Goal: Task Accomplishment & Management: Use online tool/utility

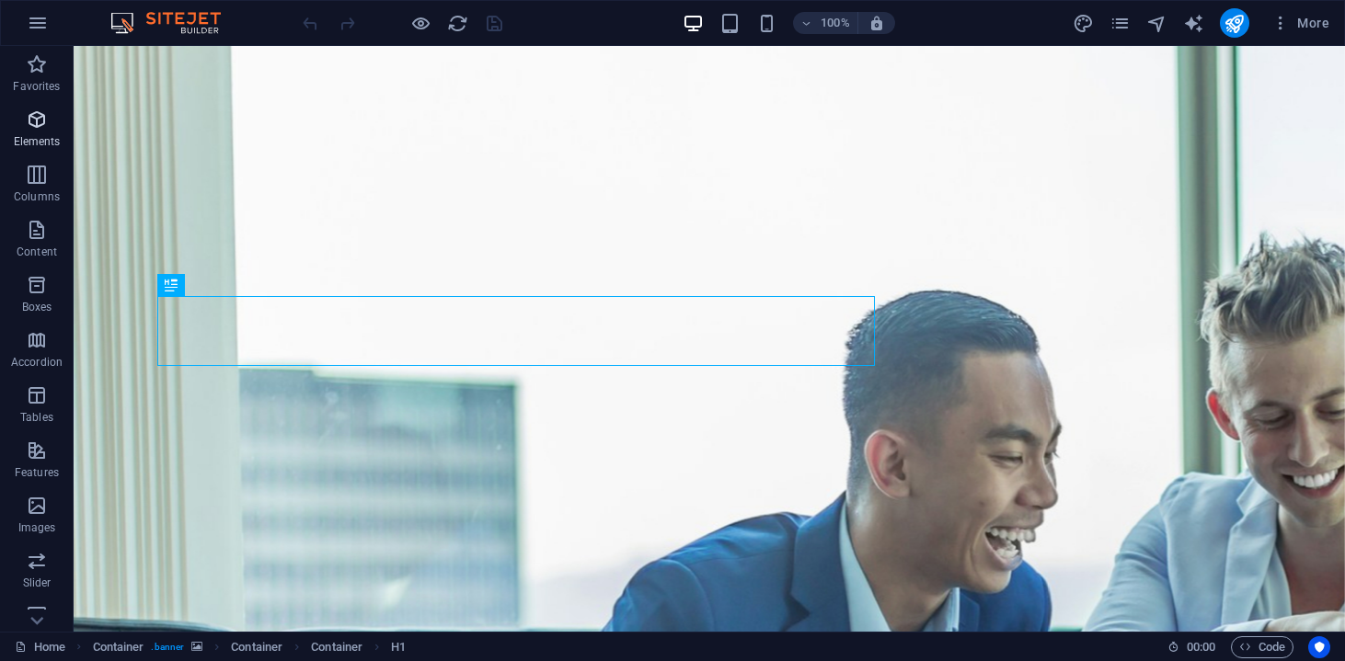
click at [42, 133] on span "Elements" at bounding box center [37, 131] width 74 height 44
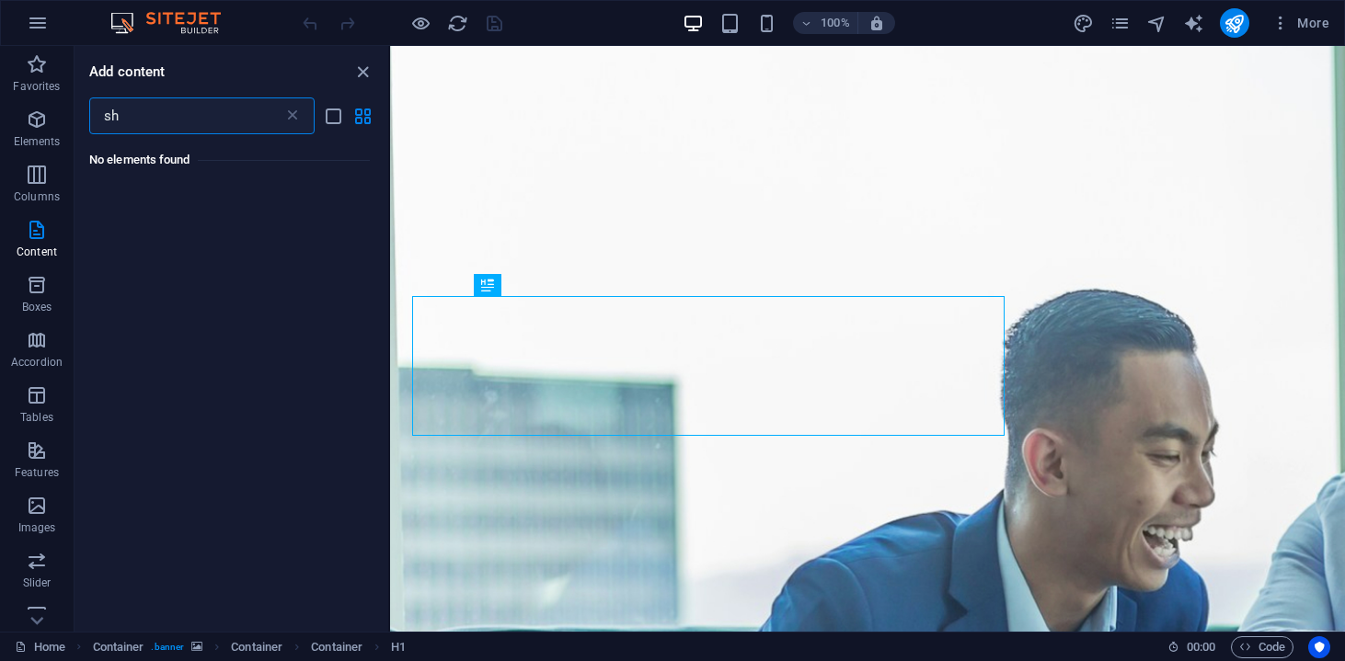
type input "s"
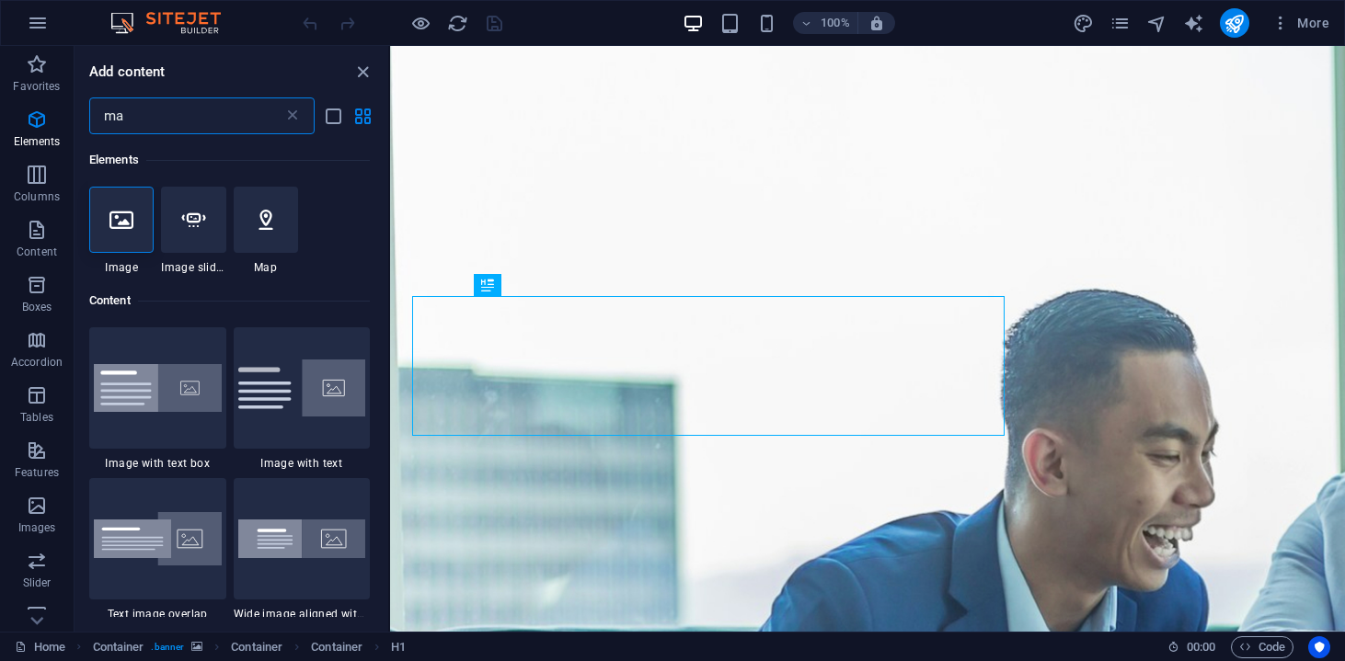
type input "m"
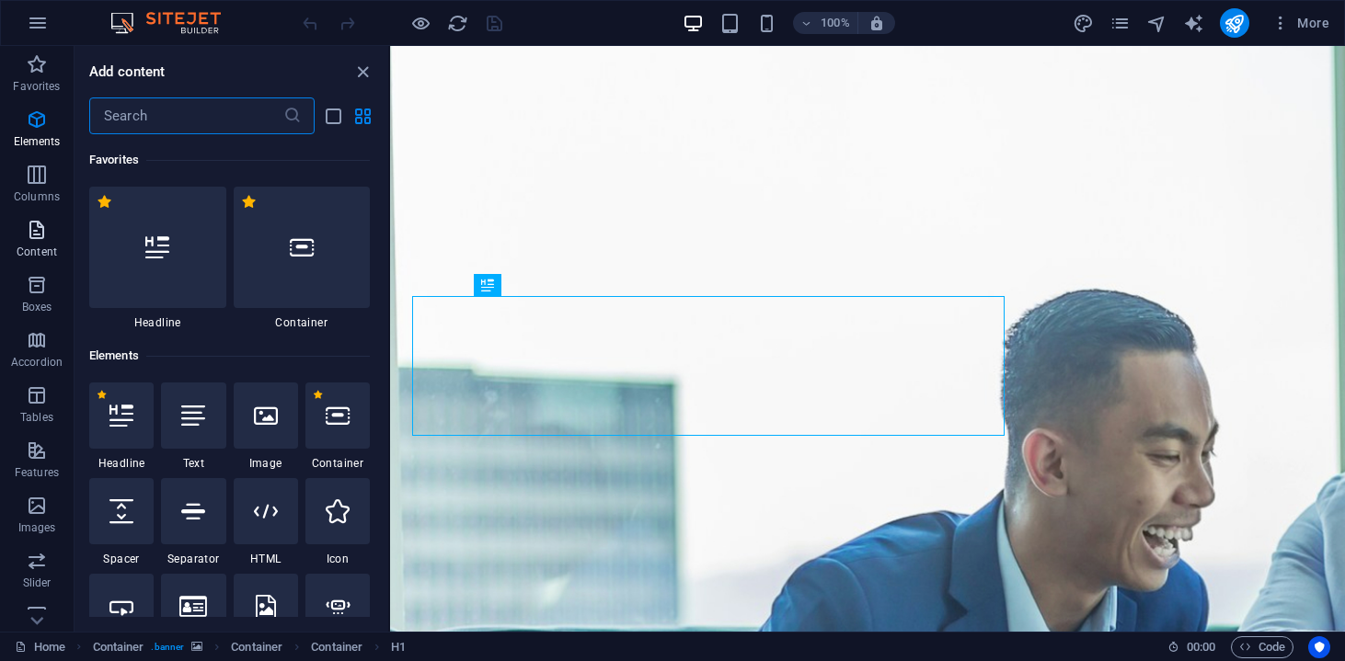
click at [38, 237] on icon "button" at bounding box center [37, 230] width 22 height 22
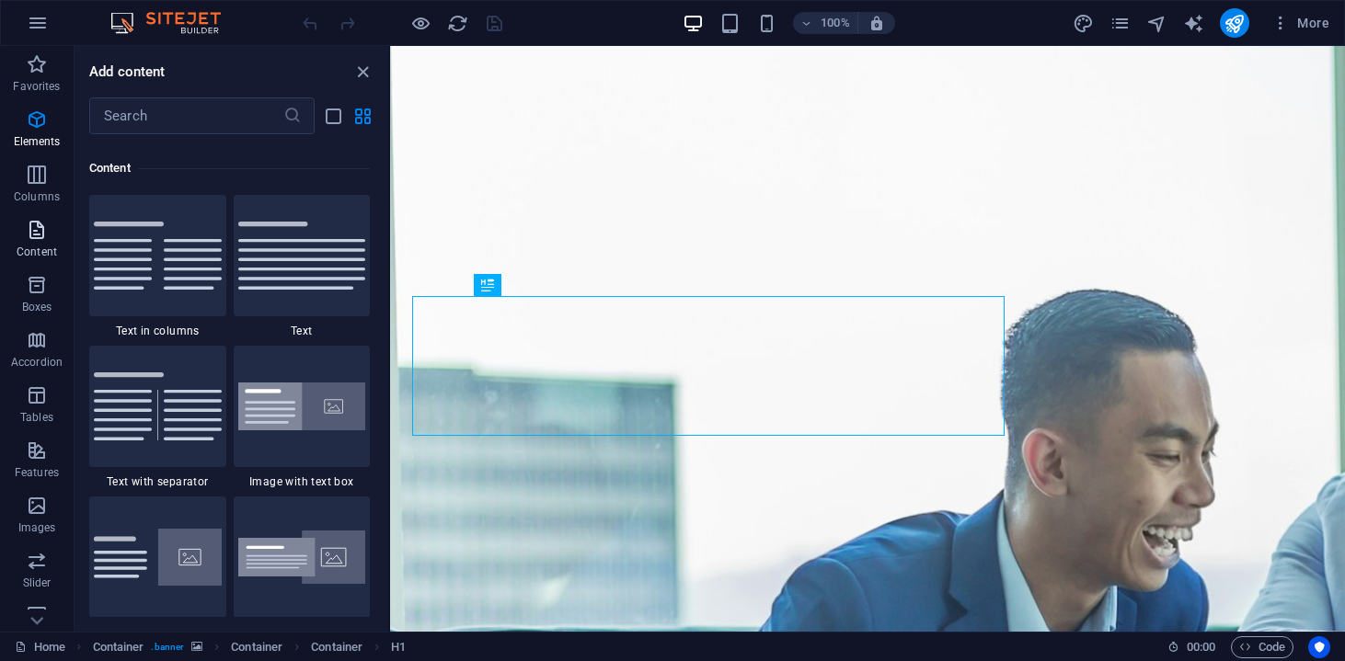
scroll to position [3218, 0]
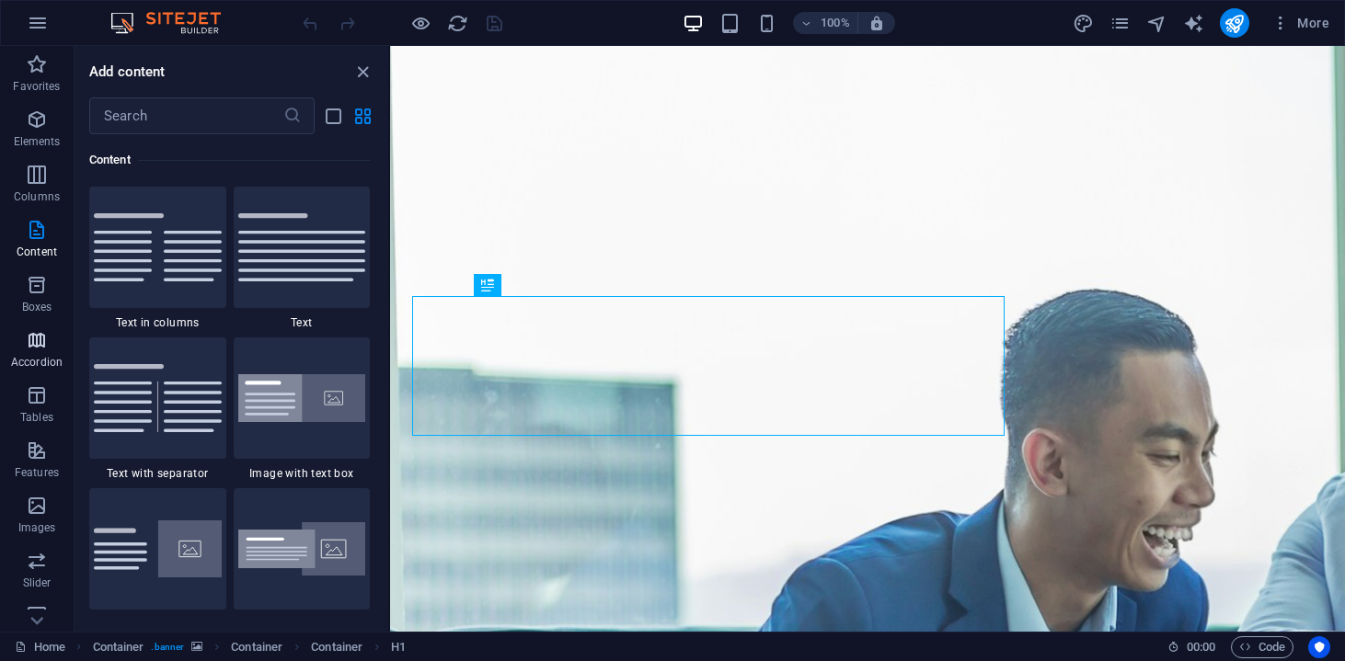
click at [40, 353] on span "Accordion" at bounding box center [37, 351] width 74 height 44
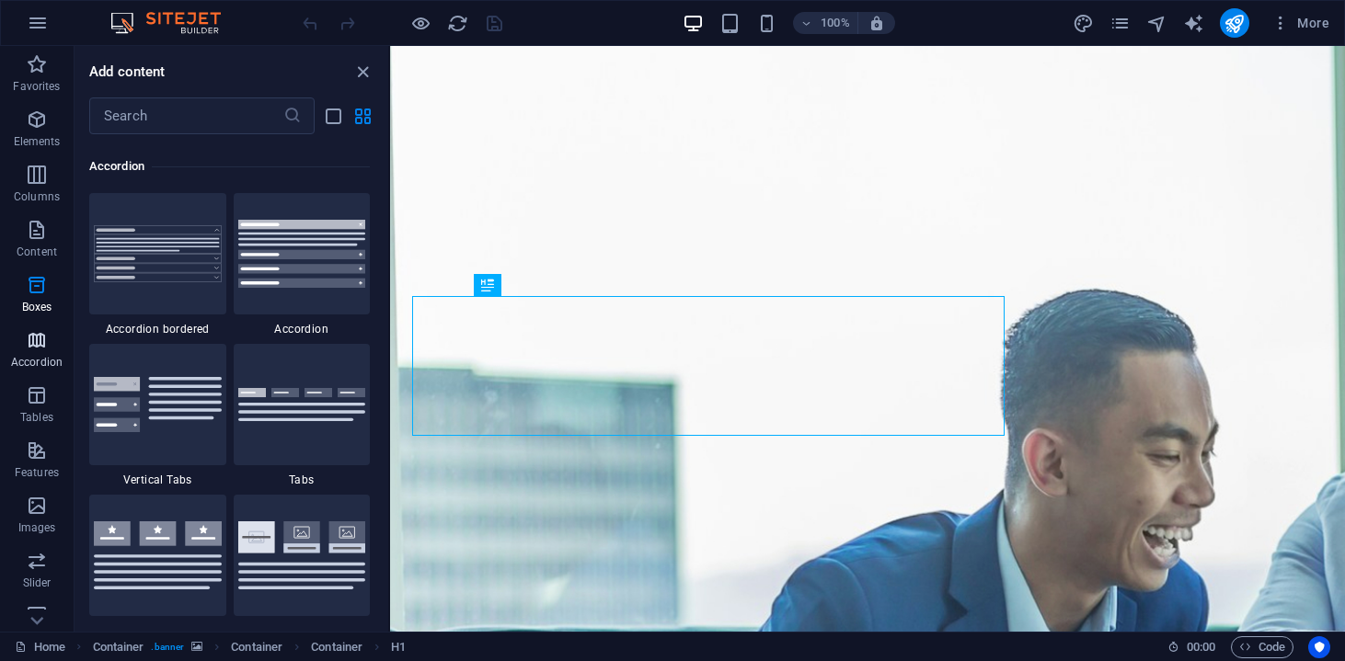
scroll to position [5872, 0]
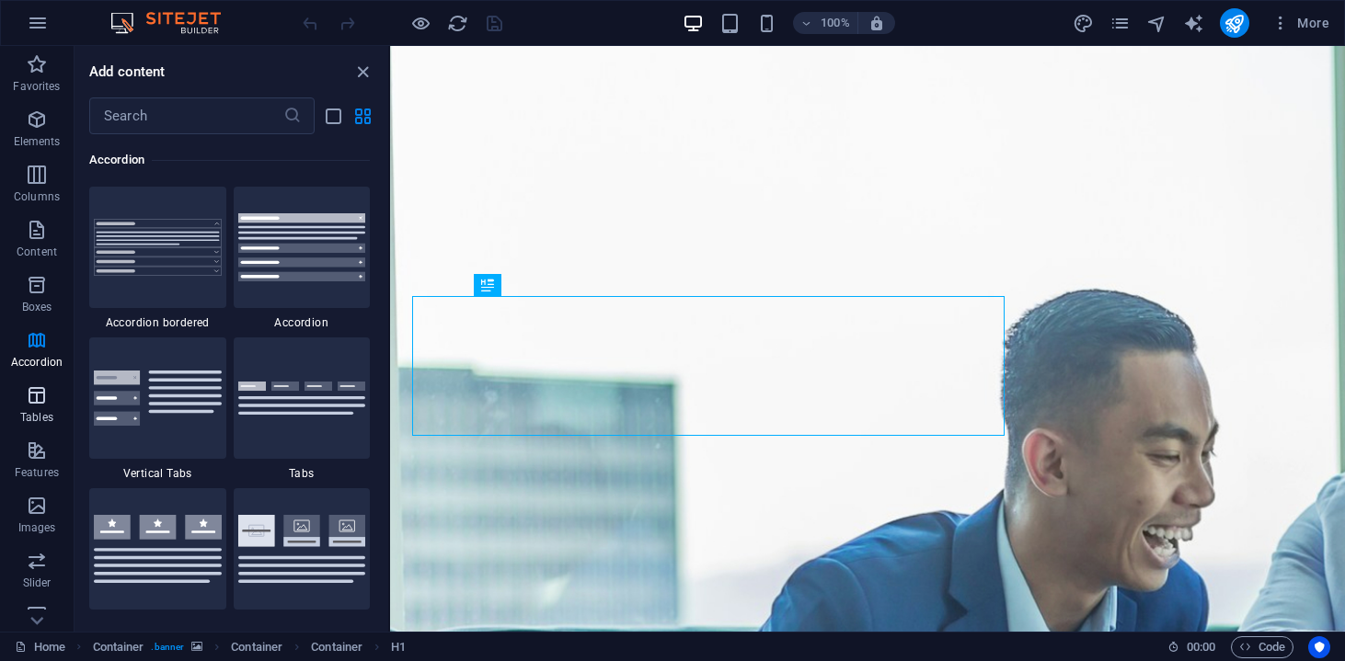
click at [39, 403] on icon "button" at bounding box center [37, 395] width 22 height 22
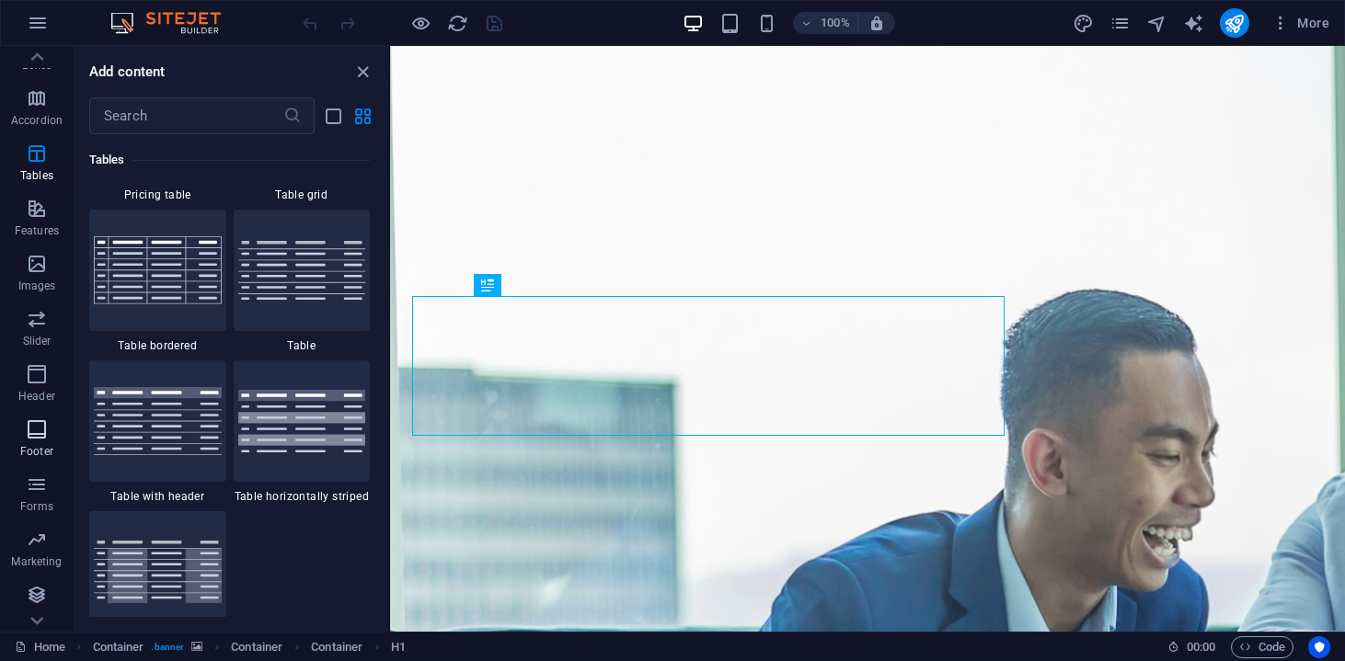
scroll to position [242, 0]
click at [41, 549] on icon "button" at bounding box center [37, 540] width 22 height 22
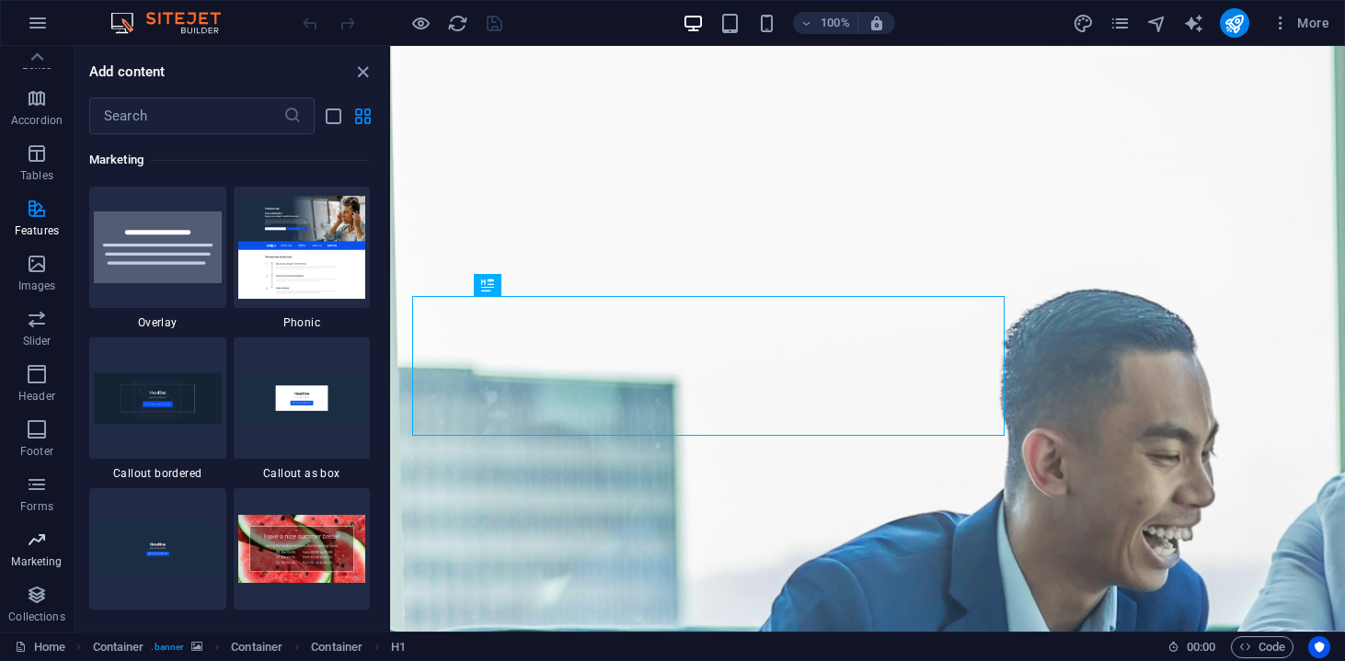
scroll to position [14980, 0]
click at [41, 594] on icon "button" at bounding box center [37, 595] width 22 height 22
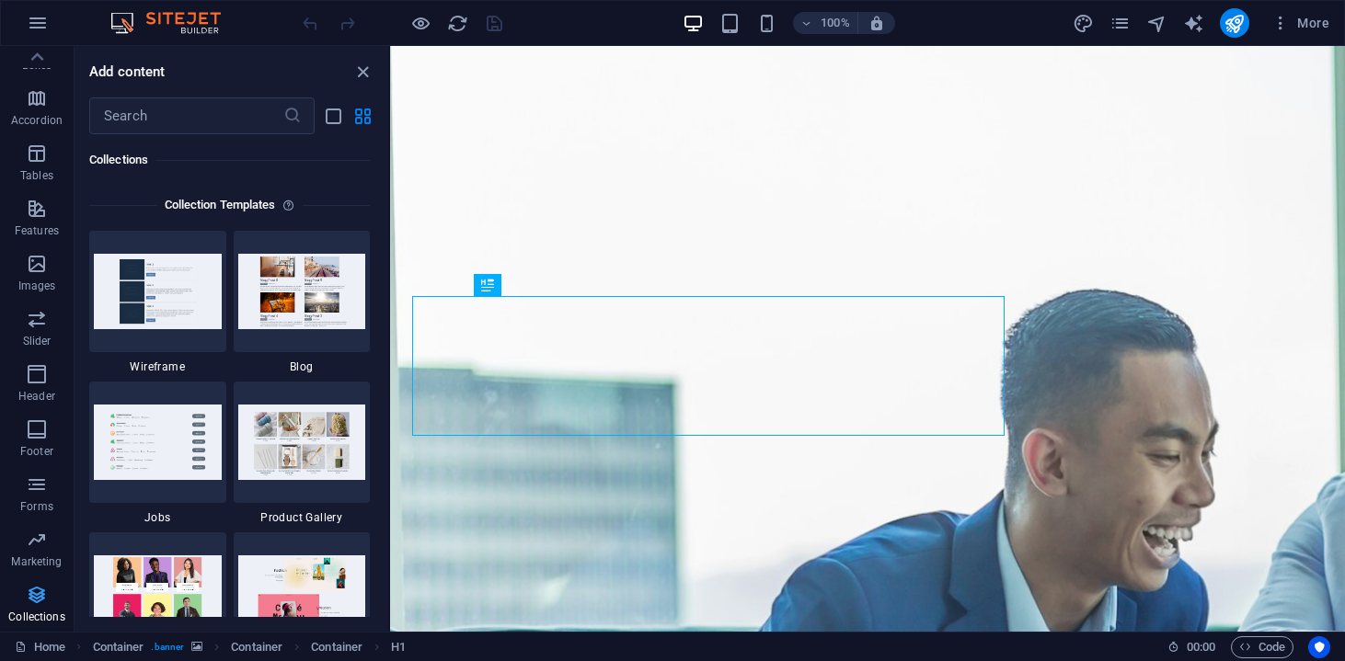
scroll to position [16835, 0]
click at [1280, 21] on icon "button" at bounding box center [1280, 23] width 18 height 18
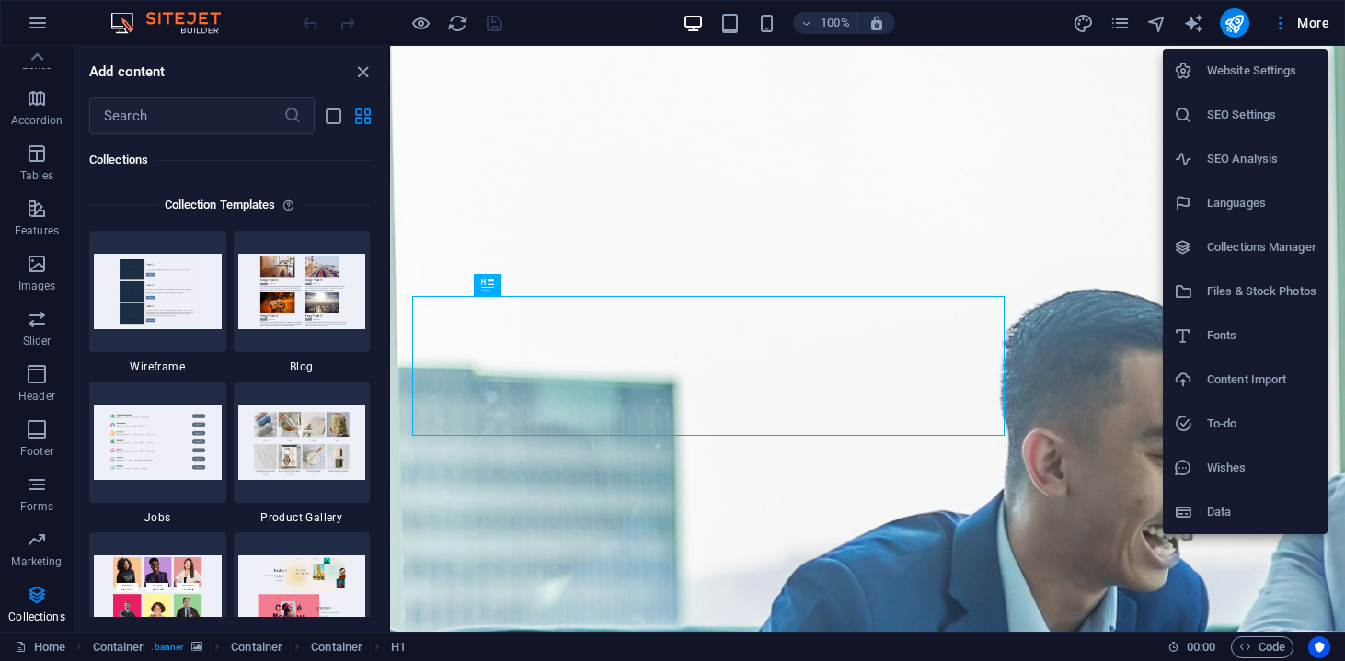
click at [1227, 199] on h6 "Languages" at bounding box center [1261, 203] width 109 height 22
select select "131"
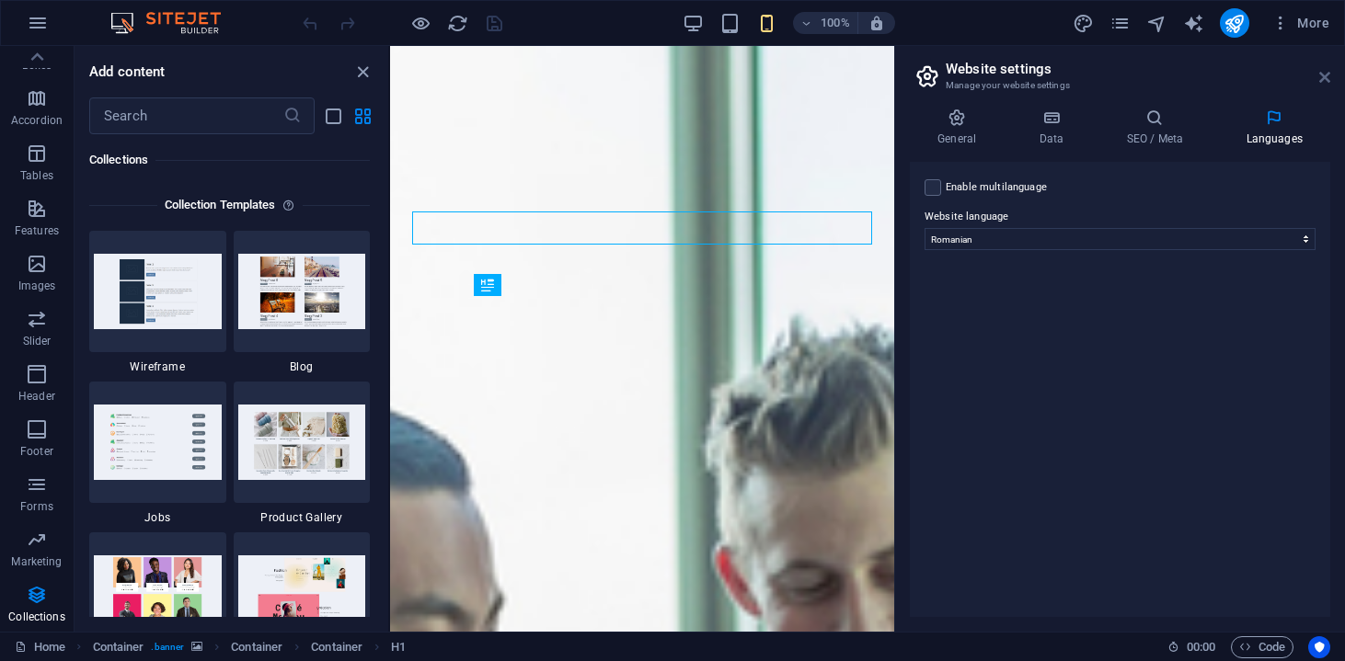
click at [1321, 77] on icon at bounding box center [1324, 77] width 11 height 15
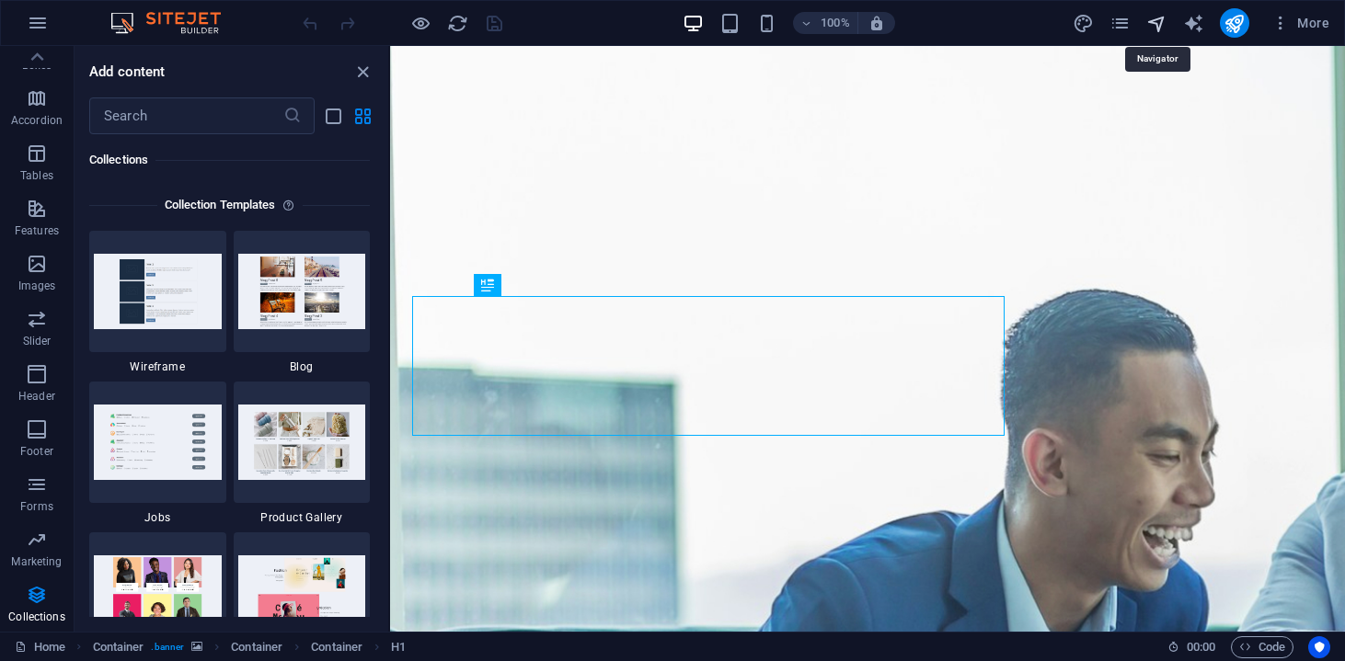
click at [1150, 25] on icon "navigator" at bounding box center [1156, 23] width 21 height 21
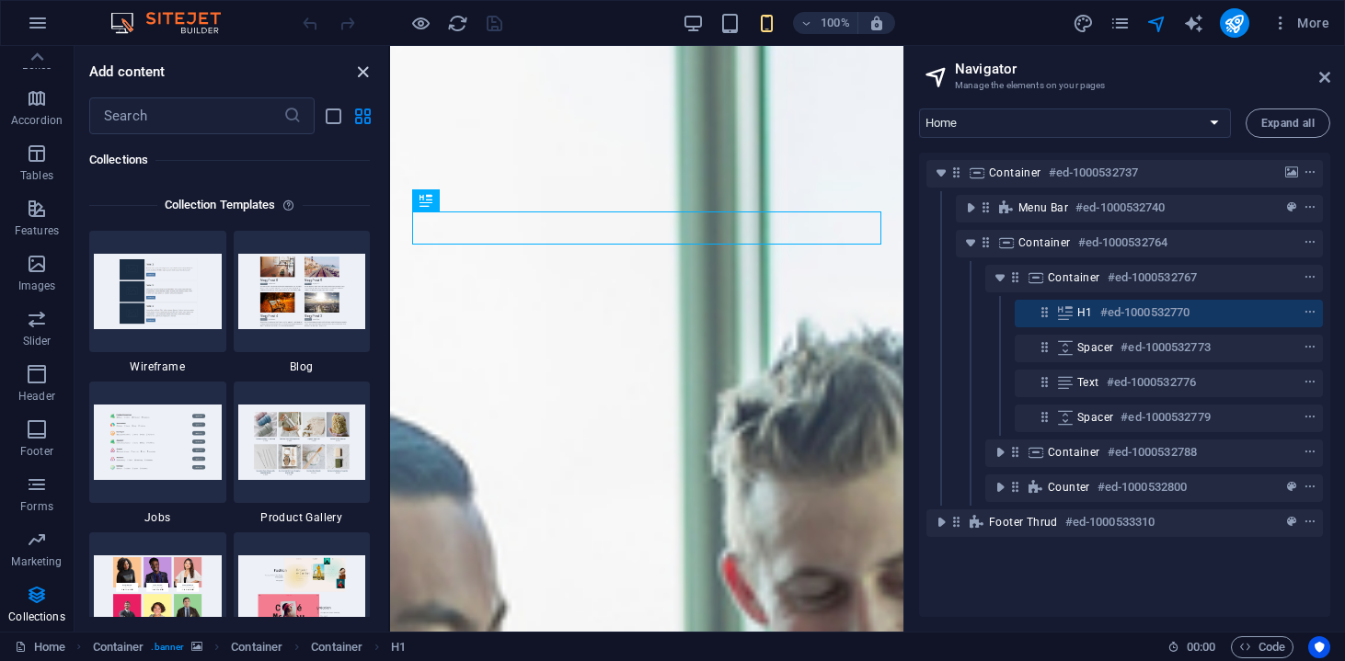
click at [362, 72] on icon "close panel" at bounding box center [362, 72] width 21 height 21
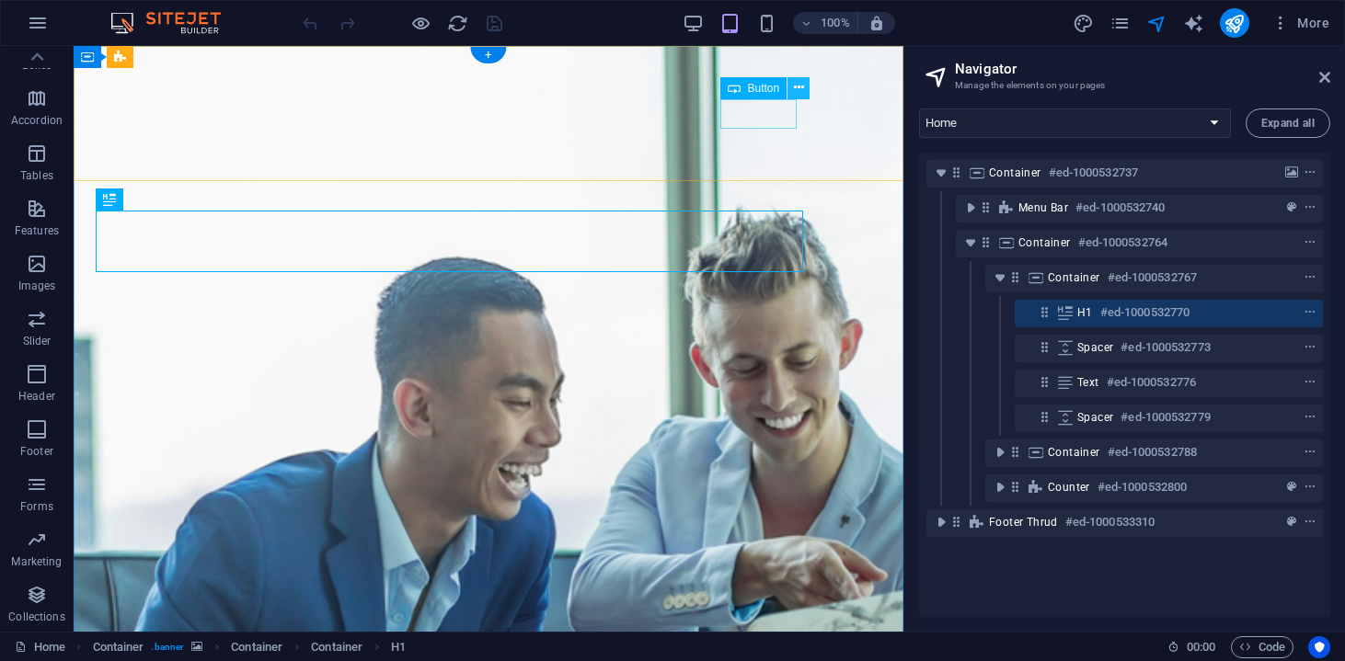
click at [804, 90] on icon at bounding box center [799, 87] width 10 height 19
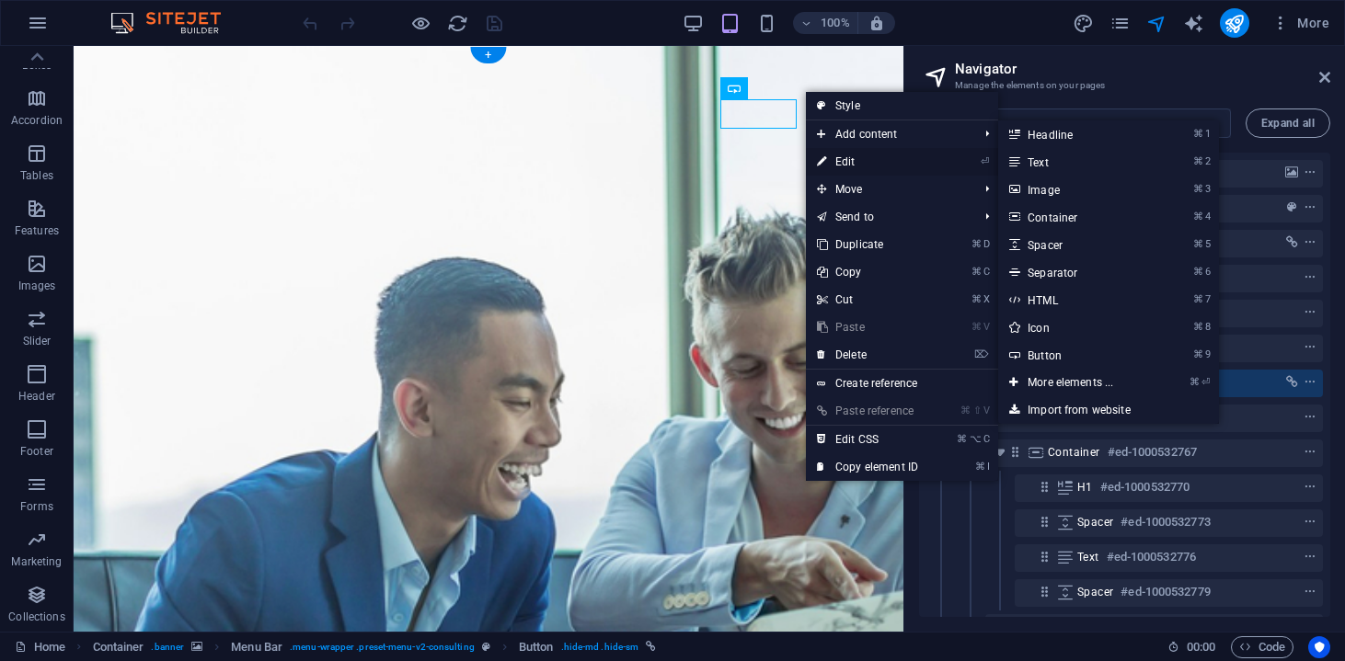
click at [858, 156] on link "⏎ Edit" at bounding box center [867, 162] width 123 height 28
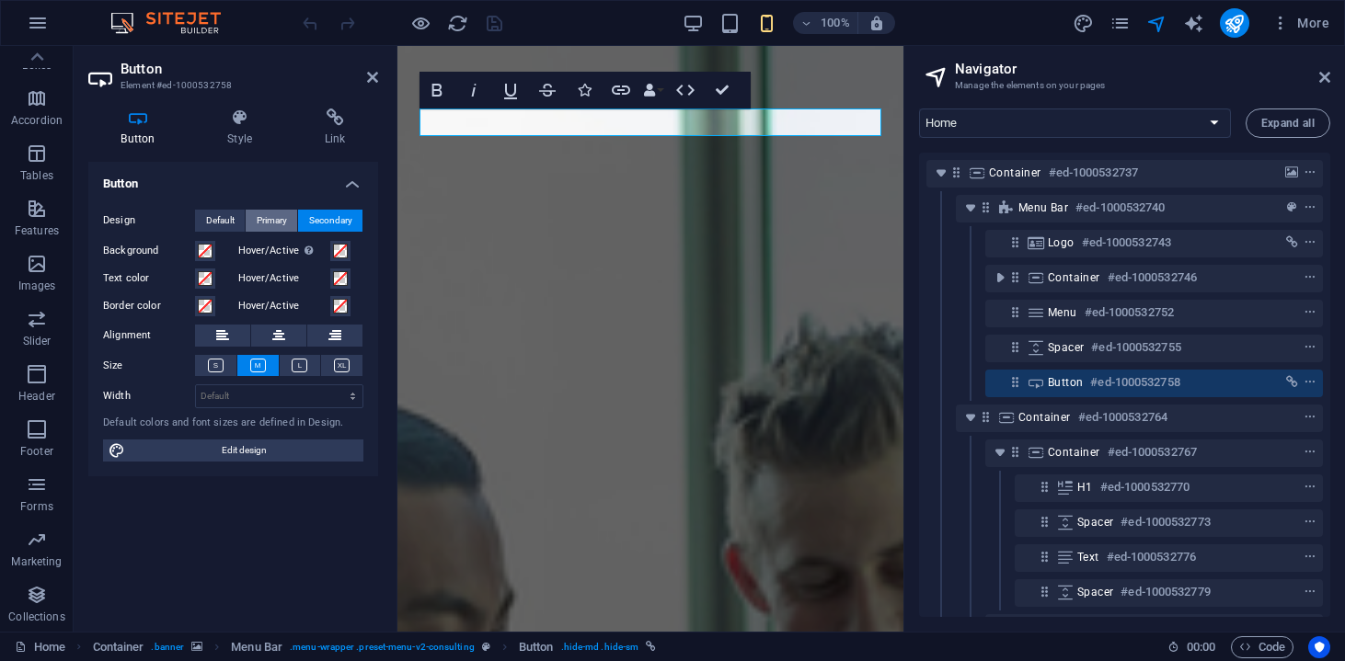
click at [277, 219] on span "Primary" at bounding box center [272, 221] width 30 height 22
click at [326, 218] on span "Secondary" at bounding box center [330, 221] width 43 height 22
click at [318, 115] on icon at bounding box center [335, 118] width 86 height 18
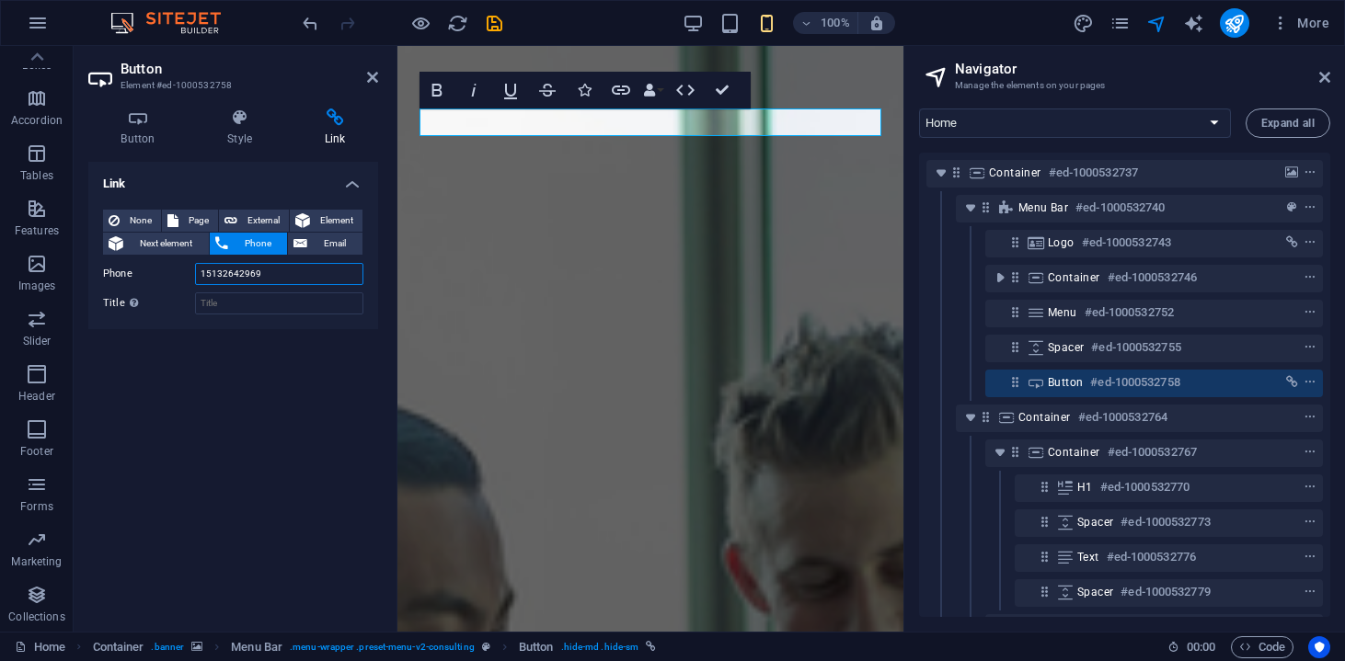
click at [297, 276] on input "15132642969" at bounding box center [279, 274] width 168 height 22
drag, startPoint x: 306, startPoint y: 271, endPoint x: 190, endPoint y: 271, distance: 115.9
click at [189, 271] on div "Phone [PHONE_NUMBER]" at bounding box center [233, 274] width 260 height 22
type input "0736986543"
click at [148, 132] on h4 "Button" at bounding box center [141, 128] width 107 height 39
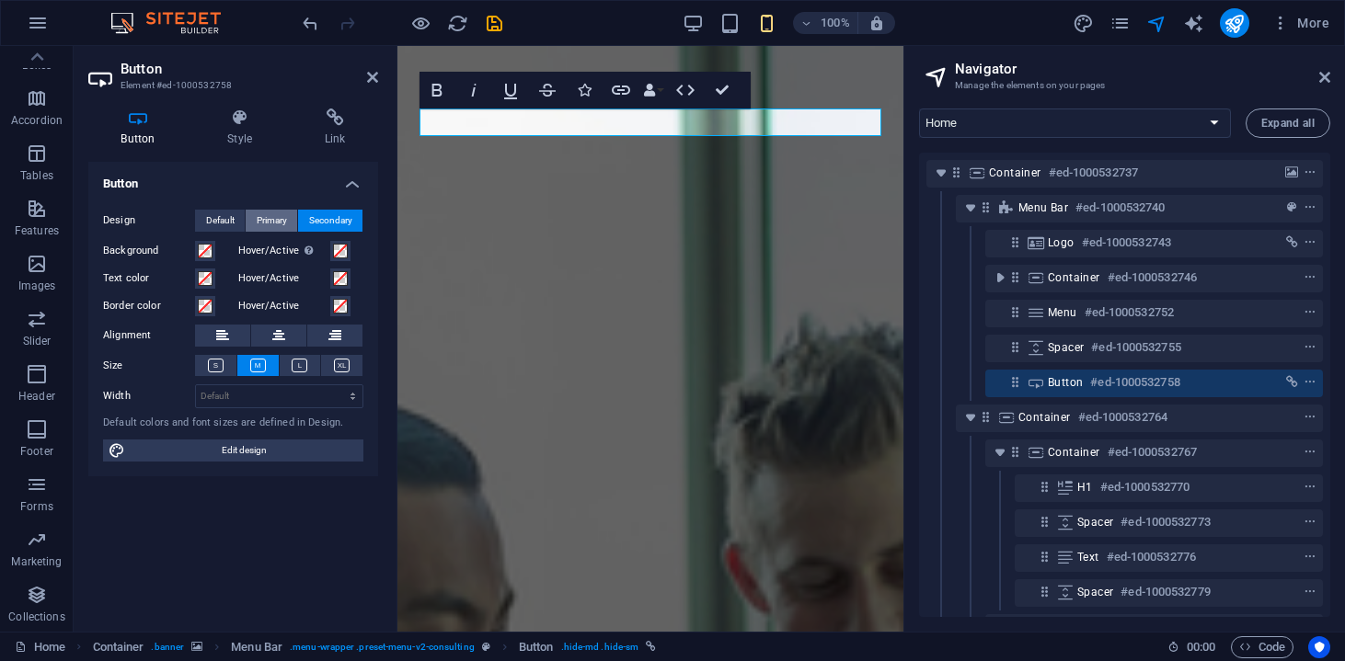
click at [276, 222] on span "Primary" at bounding box center [272, 221] width 30 height 22
click at [331, 213] on span "Secondary" at bounding box center [330, 221] width 43 height 22
click at [332, 124] on icon at bounding box center [335, 118] width 86 height 18
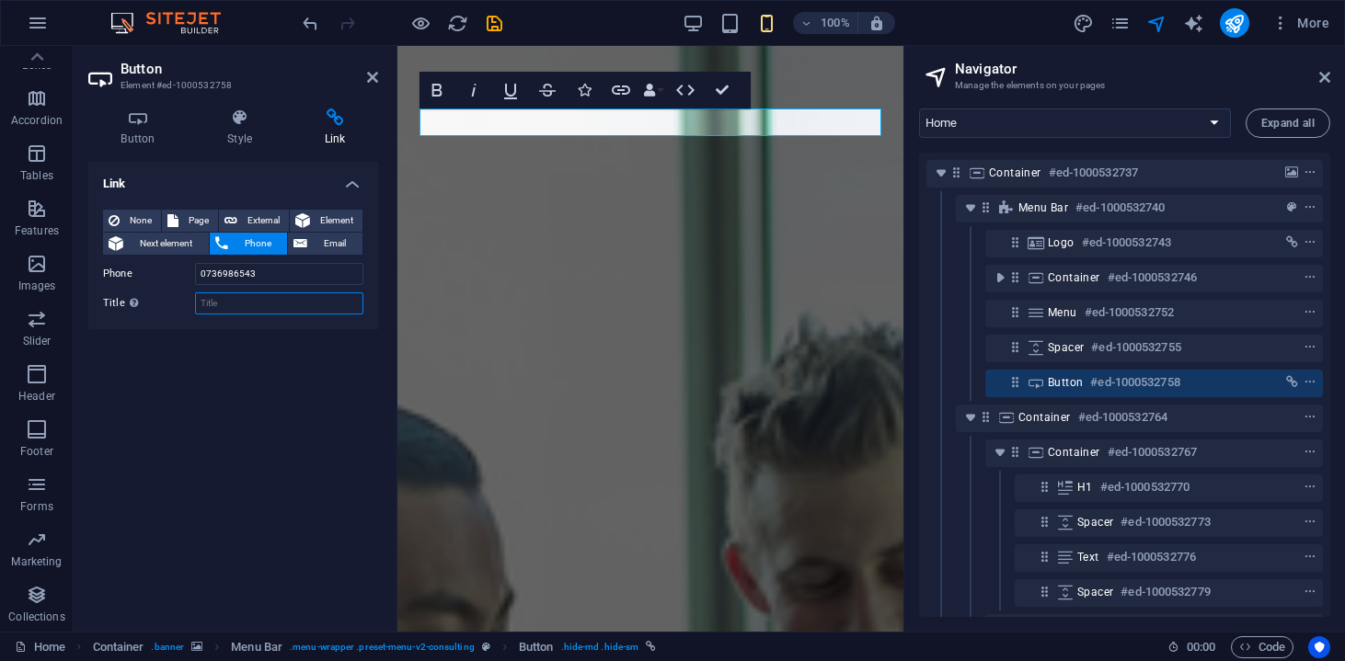
click at [282, 306] on input "Title Additional link description, should not be the same as the link text. The…" at bounding box center [279, 303] width 168 height 22
type input "T"
type input "Mobil"
click at [372, 422] on div "Link None Page External Element Next element Phone Email Page Home Element URL …" at bounding box center [233, 389] width 290 height 455
click at [380, 74] on aside "Button Element #ed-1000532758 Button Style Link Button Design Default Primary S…" at bounding box center [236, 339] width 324 height 586
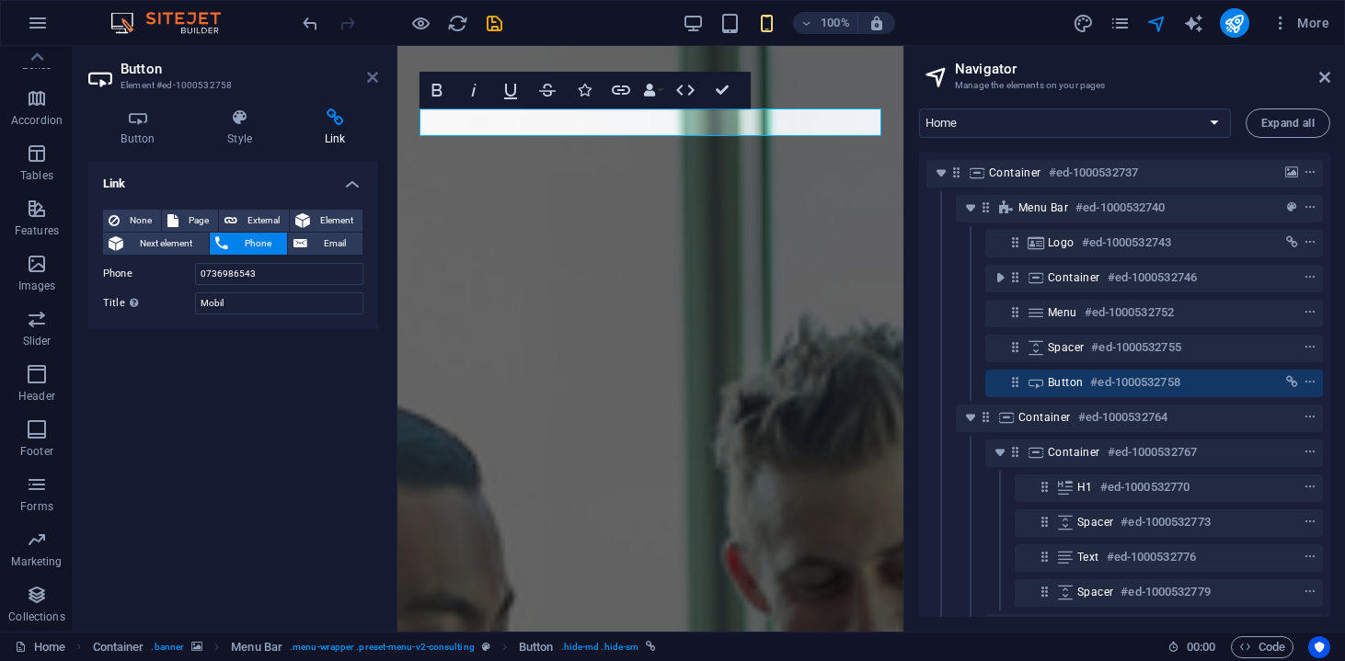
click at [376, 76] on icon at bounding box center [372, 77] width 11 height 15
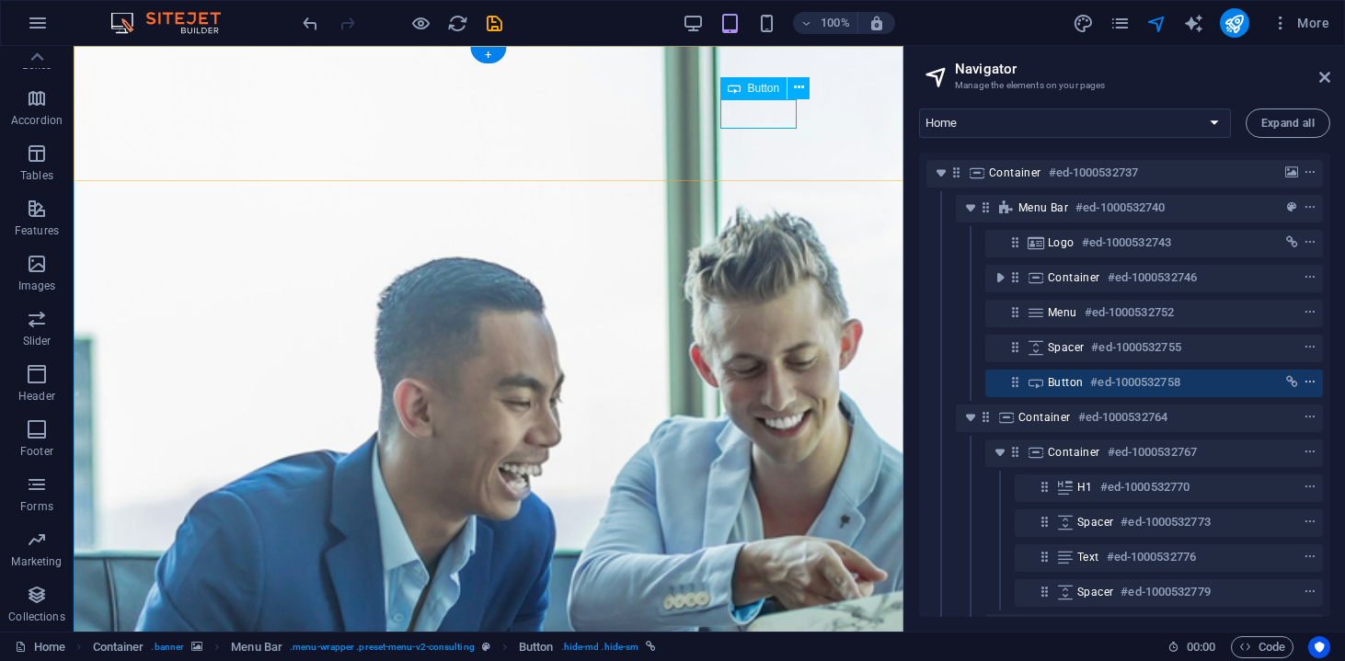
click at [1312, 384] on span "context-menu" at bounding box center [1309, 382] width 18 height 13
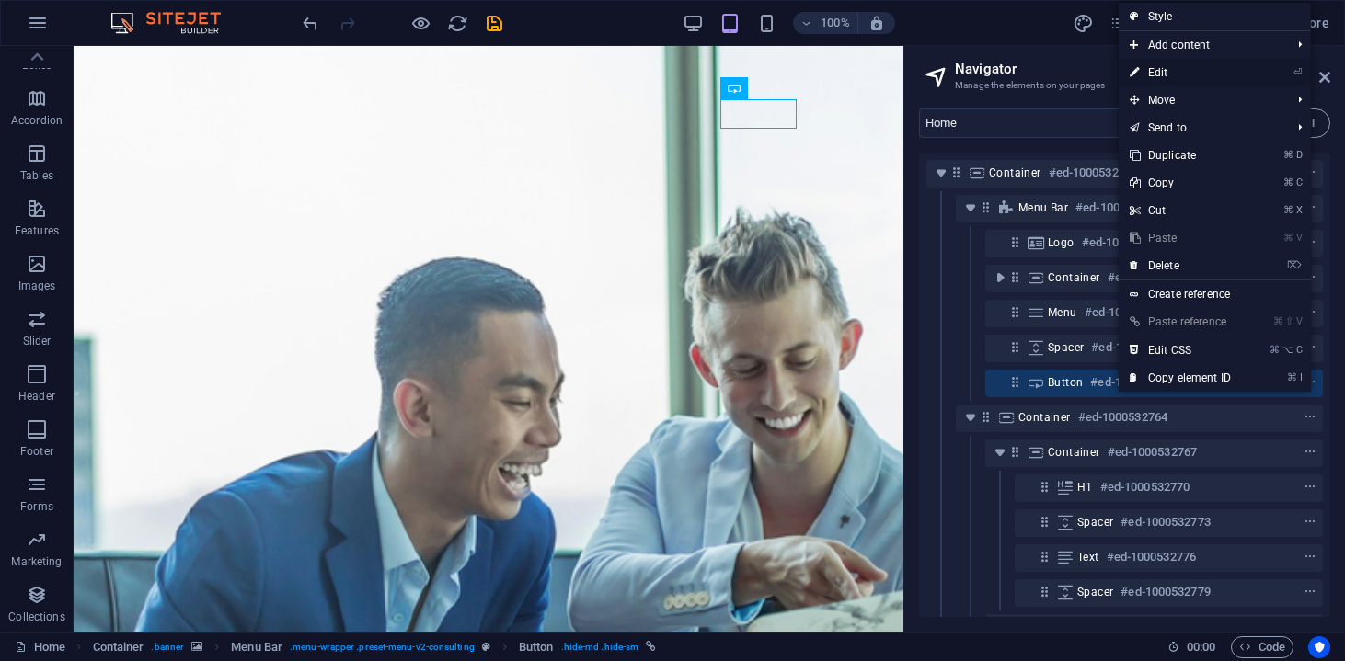
click at [1168, 72] on link "⏎ Edit" at bounding box center [1179, 73] width 123 height 28
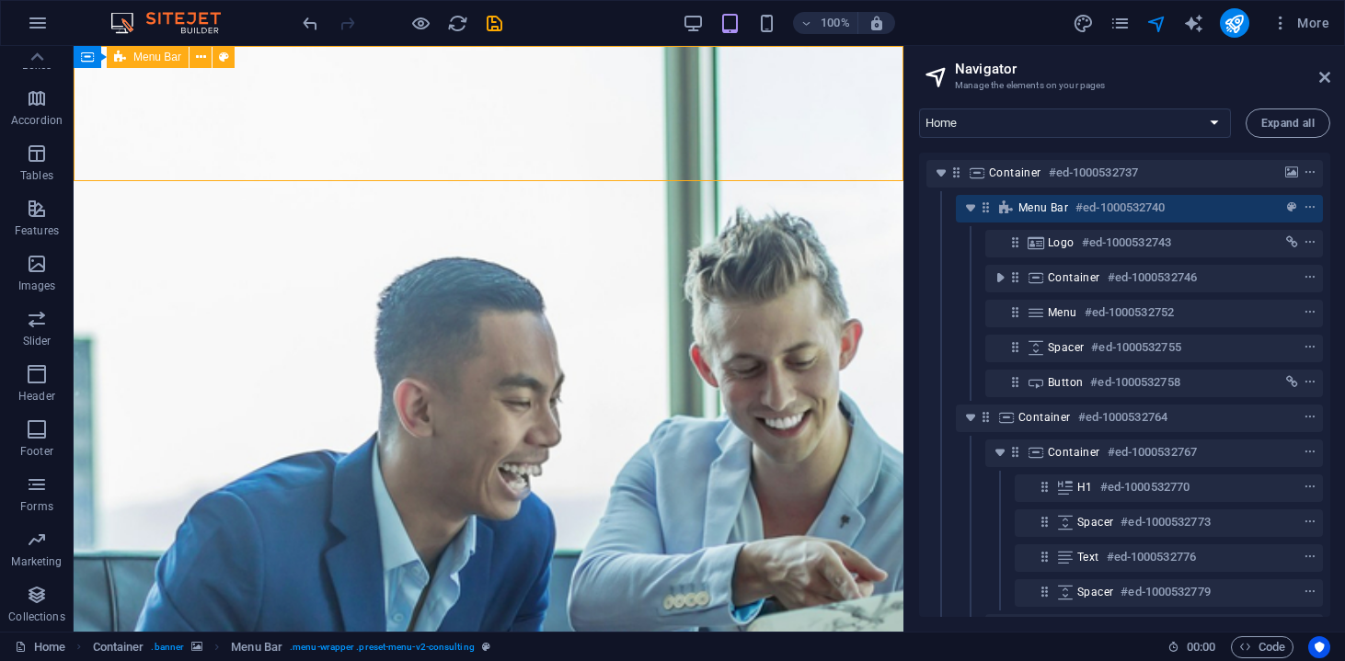
click at [1323, 81] on icon at bounding box center [1324, 77] width 11 height 15
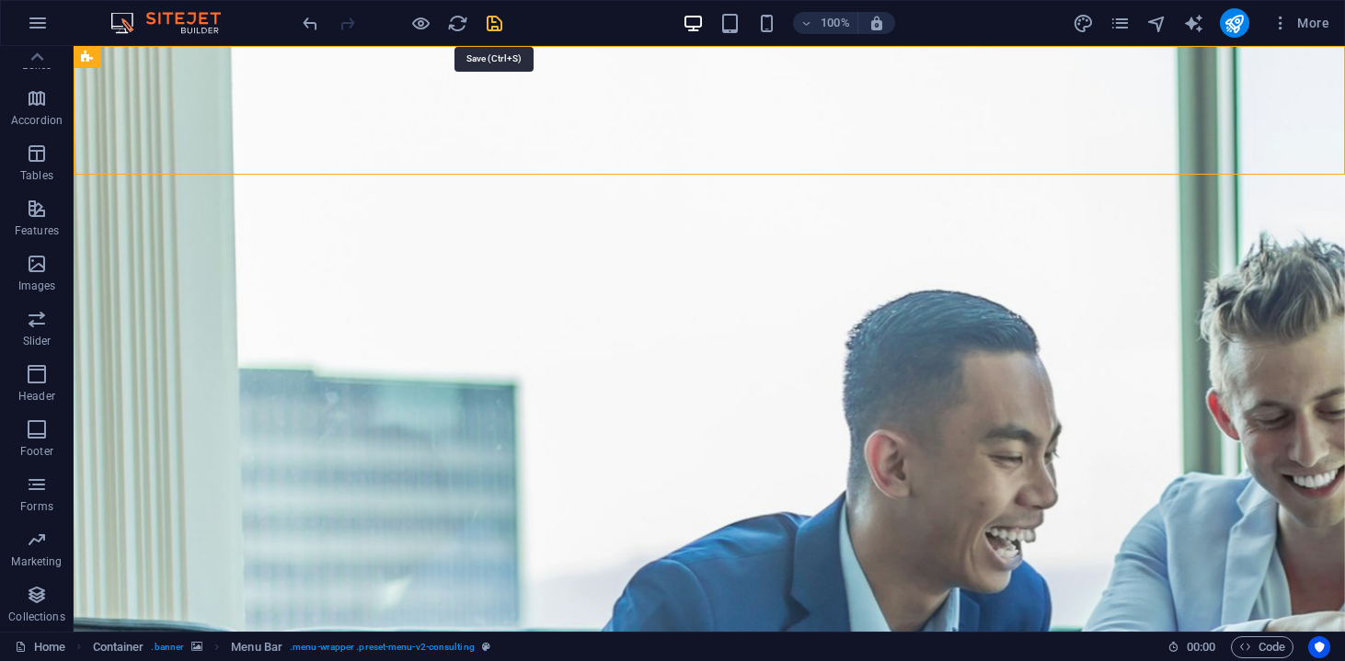
click at [495, 25] on icon "save" at bounding box center [494, 23] width 21 height 21
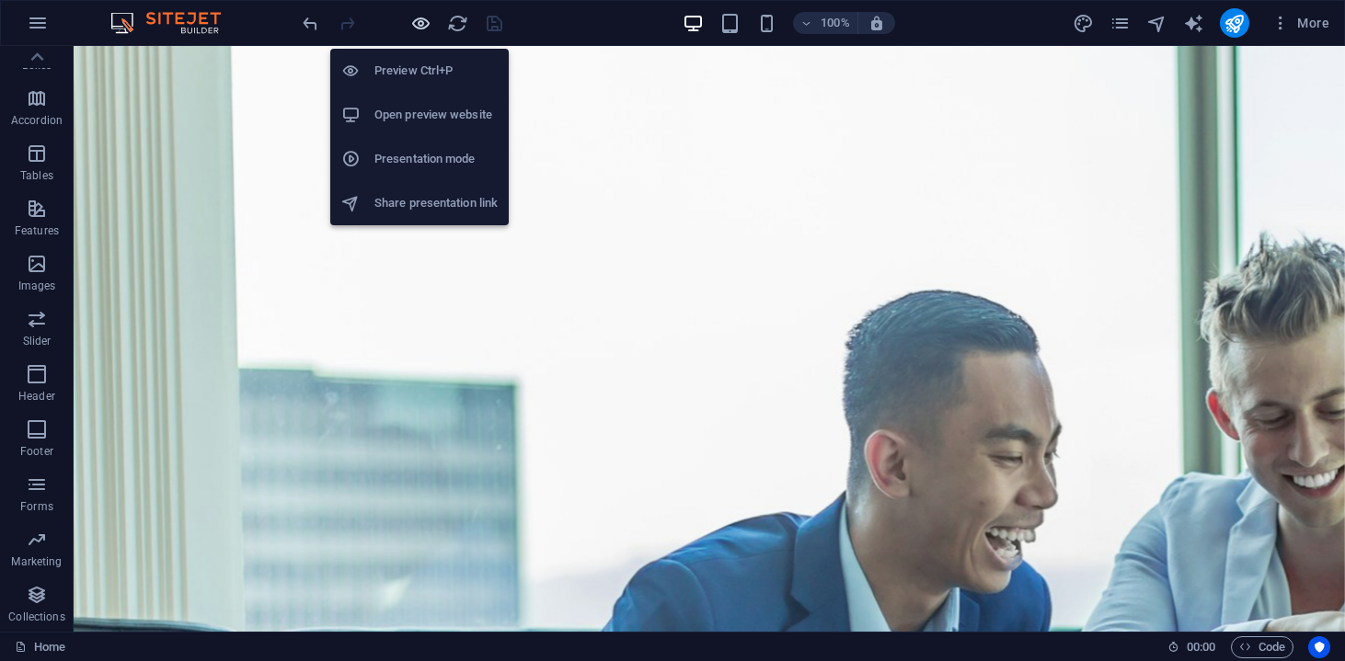
click at [418, 26] on icon "button" at bounding box center [420, 23] width 21 height 21
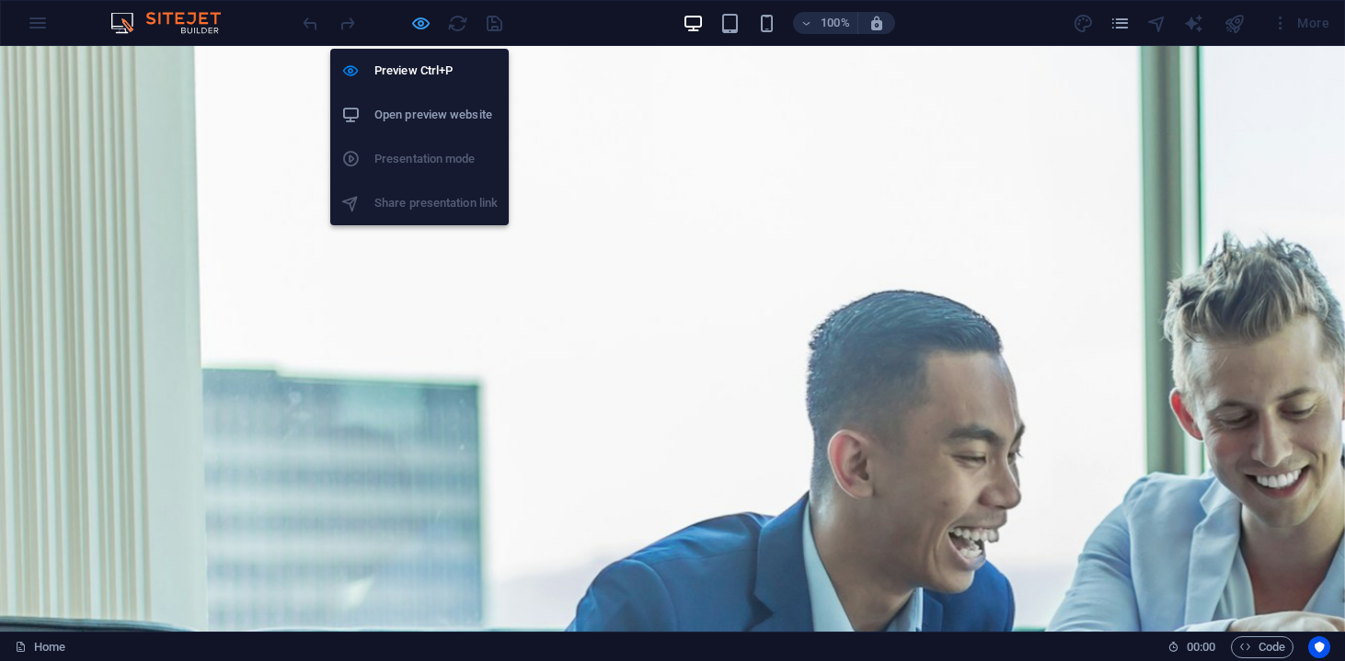
click at [423, 27] on icon "button" at bounding box center [420, 23] width 21 height 21
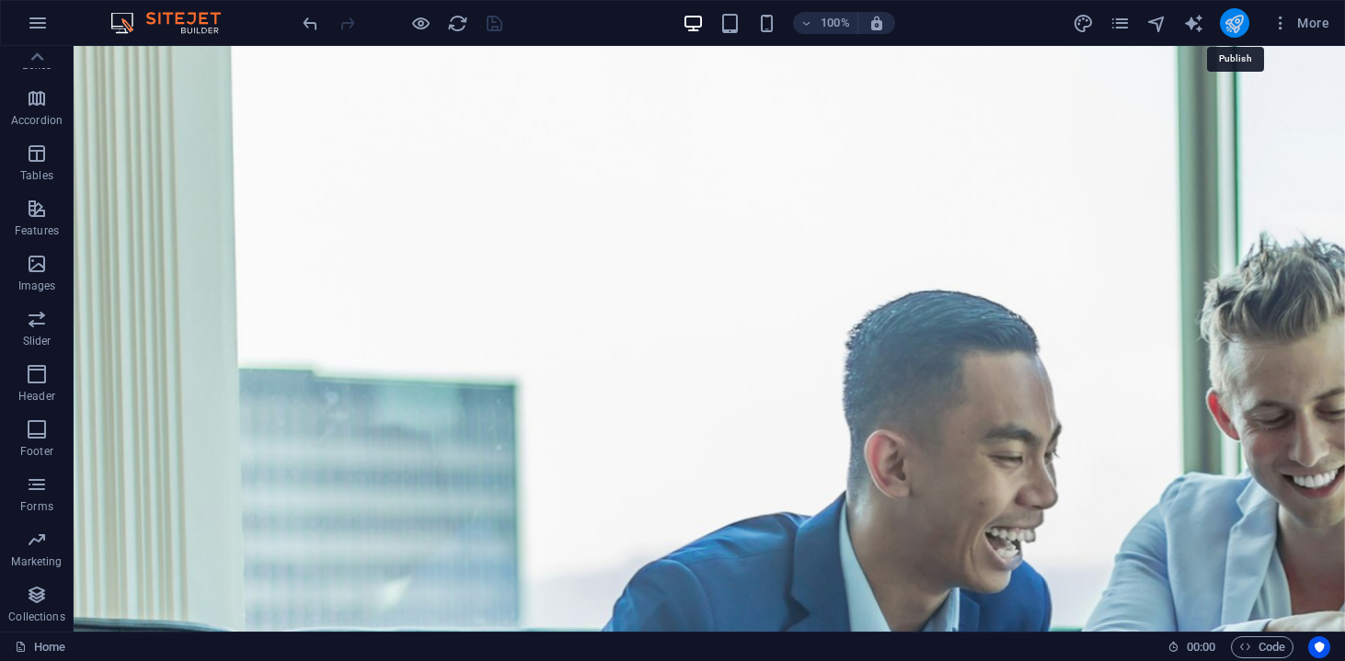
click at [1225, 19] on icon "publish" at bounding box center [1233, 23] width 21 height 21
